Goal: Information Seeking & Learning: Learn about a topic

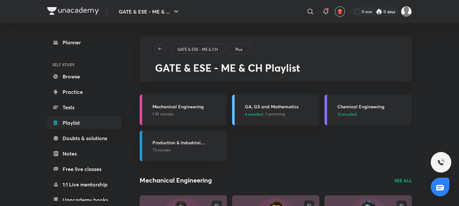
click at [348, 108] on h3 "Chemical Engineering" at bounding box center [372, 106] width 71 height 7
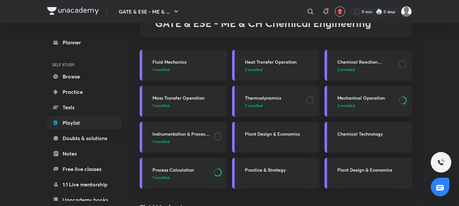
scroll to position [45, 0]
click at [274, 68] on p "2 enrolled" at bounding box center [280, 69] width 71 height 6
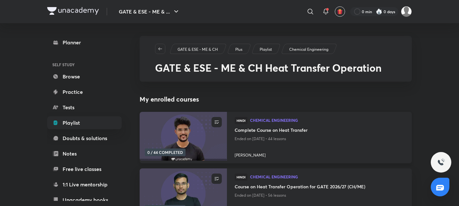
click at [256, 130] on h4 "Complete Course on Heat Transfer" at bounding box center [319, 130] width 169 height 8
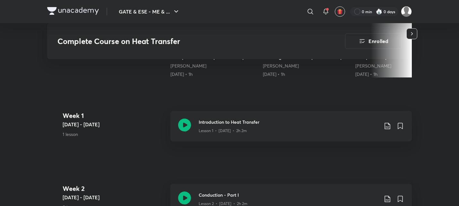
scroll to position [251, 0]
click at [186, 124] on icon at bounding box center [184, 124] width 13 height 13
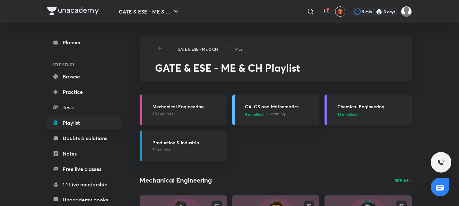
click at [362, 115] on p "13 enrolled" at bounding box center [372, 114] width 71 height 6
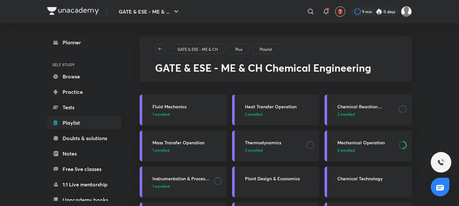
click at [287, 118] on link "Heat Transfer Operation 2 enrolled" at bounding box center [275, 109] width 87 height 31
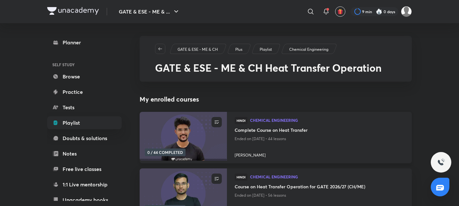
click at [269, 131] on h4 "Complete Course on Heat Transfer" at bounding box center [319, 130] width 169 height 8
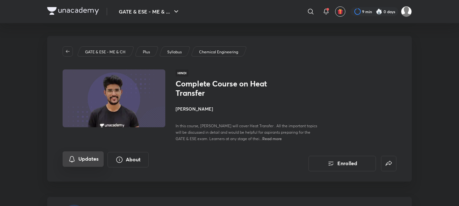
click at [88, 156] on button "Updates" at bounding box center [83, 158] width 41 height 15
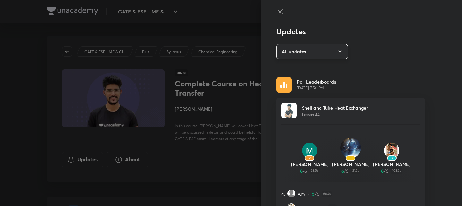
click at [331, 45] on button "All updates" at bounding box center [312, 51] width 72 height 15
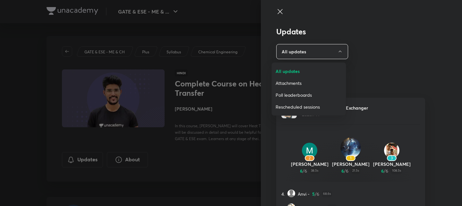
click at [300, 83] on span "Attachments" at bounding box center [309, 83] width 66 height 7
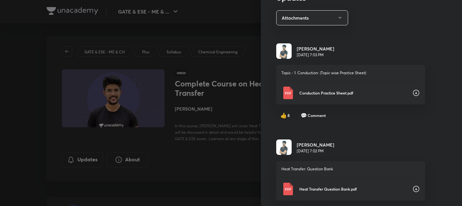
scroll to position [34, 0]
click at [413, 92] on icon at bounding box center [416, 93] width 8 height 8
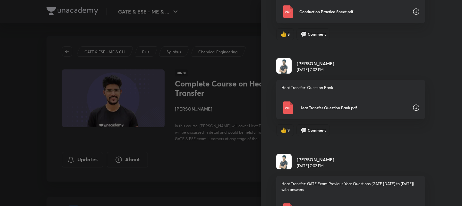
click at [412, 105] on icon at bounding box center [416, 108] width 8 height 8
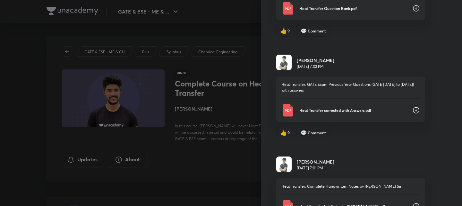
scroll to position [214, 0]
click at [412, 109] on icon at bounding box center [416, 110] width 8 height 8
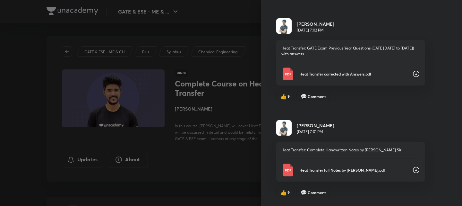
click at [412, 168] on icon at bounding box center [416, 170] width 8 height 8
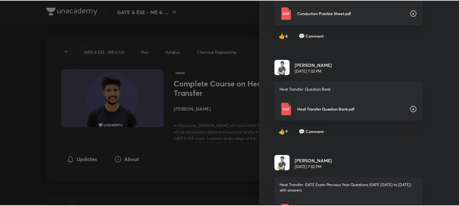
scroll to position [73, 0]
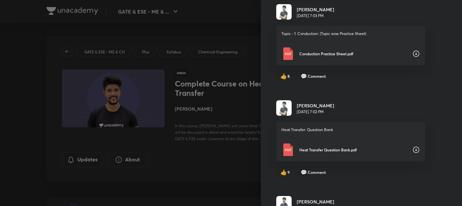
click at [176, 170] on div at bounding box center [231, 103] width 462 height 206
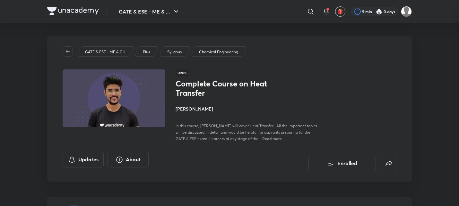
scroll to position [0, 0]
click at [70, 52] on icon "button" at bounding box center [67, 51] width 5 height 5
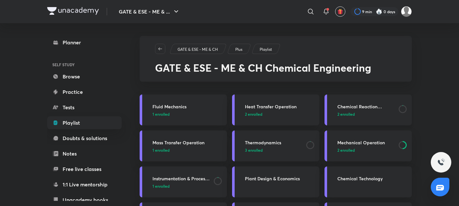
click at [355, 116] on p "2 enrolled" at bounding box center [365, 114] width 57 height 6
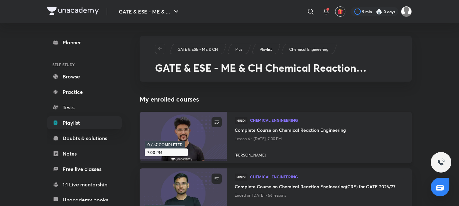
click at [298, 130] on h4 "Complete Course on Chemical Reaction Engineering" at bounding box center [319, 130] width 169 height 8
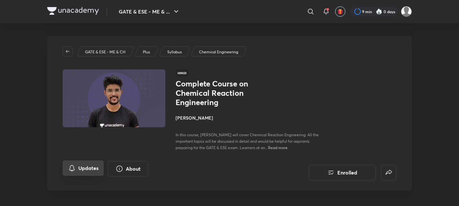
click at [85, 167] on button "Updates" at bounding box center [83, 167] width 41 height 15
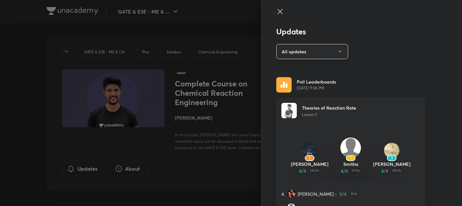
click at [322, 57] on button "All updates" at bounding box center [312, 51] width 72 height 15
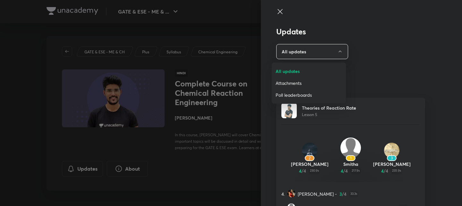
click at [296, 80] on span "Attachments" at bounding box center [309, 83] width 66 height 7
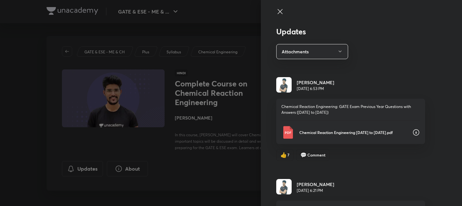
click at [412, 133] on icon at bounding box center [416, 132] width 8 height 8
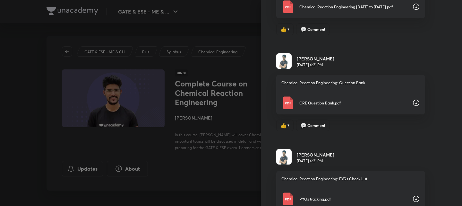
scroll to position [127, 0]
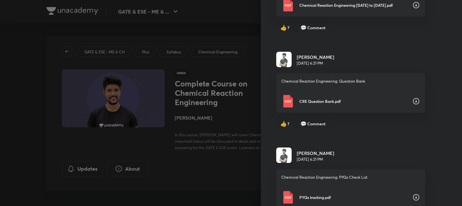
click at [412, 101] on icon at bounding box center [416, 101] width 8 height 8
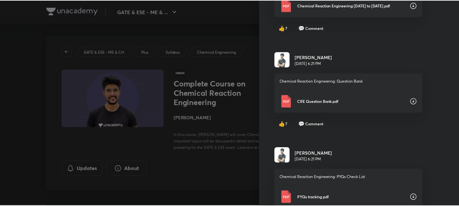
scroll to position [250, 0]
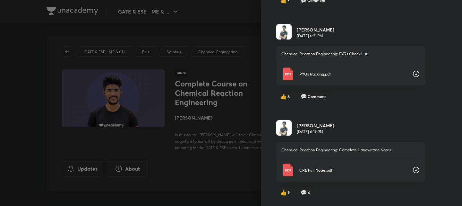
click at [413, 72] on icon at bounding box center [416, 74] width 8 height 8
click at [412, 170] on icon at bounding box center [416, 170] width 8 height 8
click at [230, 47] on div at bounding box center [231, 103] width 462 height 206
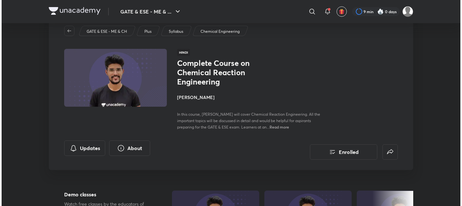
scroll to position [0, 0]
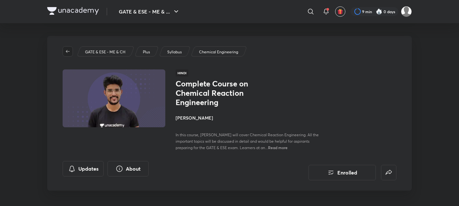
click at [67, 51] on icon "button" at bounding box center [67, 51] width 5 height 5
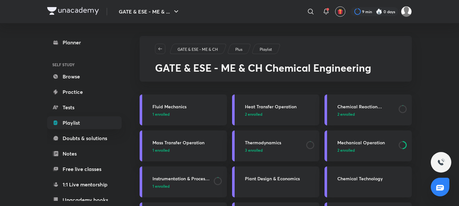
click at [282, 111] on div "Heat Transfer Operation 2 enrolled" at bounding box center [280, 110] width 71 height 14
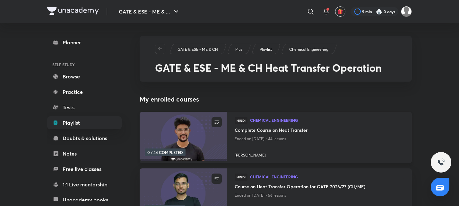
click at [273, 133] on h4 "Complete Course on Heat Transfer" at bounding box center [319, 130] width 169 height 8
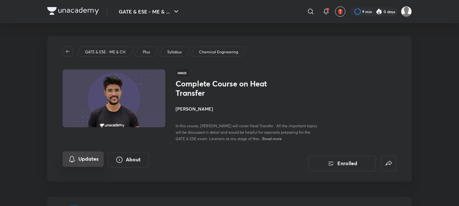
click at [84, 160] on button "Updates" at bounding box center [83, 158] width 41 height 15
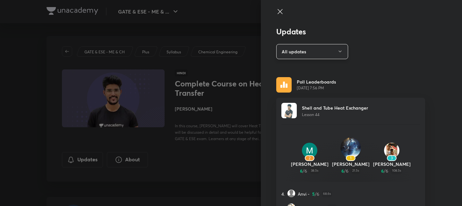
click at [318, 53] on button "All updates" at bounding box center [312, 51] width 72 height 15
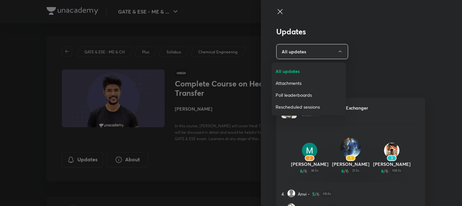
click at [308, 80] on span "Attachments" at bounding box center [309, 83] width 66 height 7
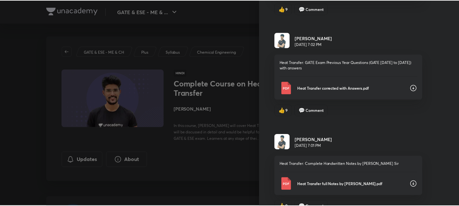
scroll to position [250, 0]
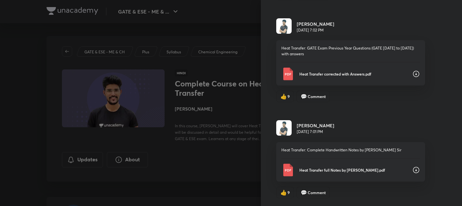
click at [228, 173] on div at bounding box center [231, 103] width 462 height 206
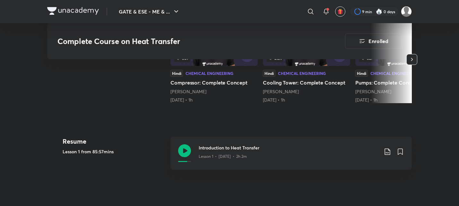
scroll to position [223, 0]
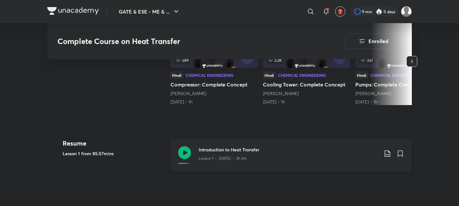
click at [188, 153] on icon at bounding box center [184, 152] width 13 height 13
